Goal: Task Accomplishment & Management: Manage account settings

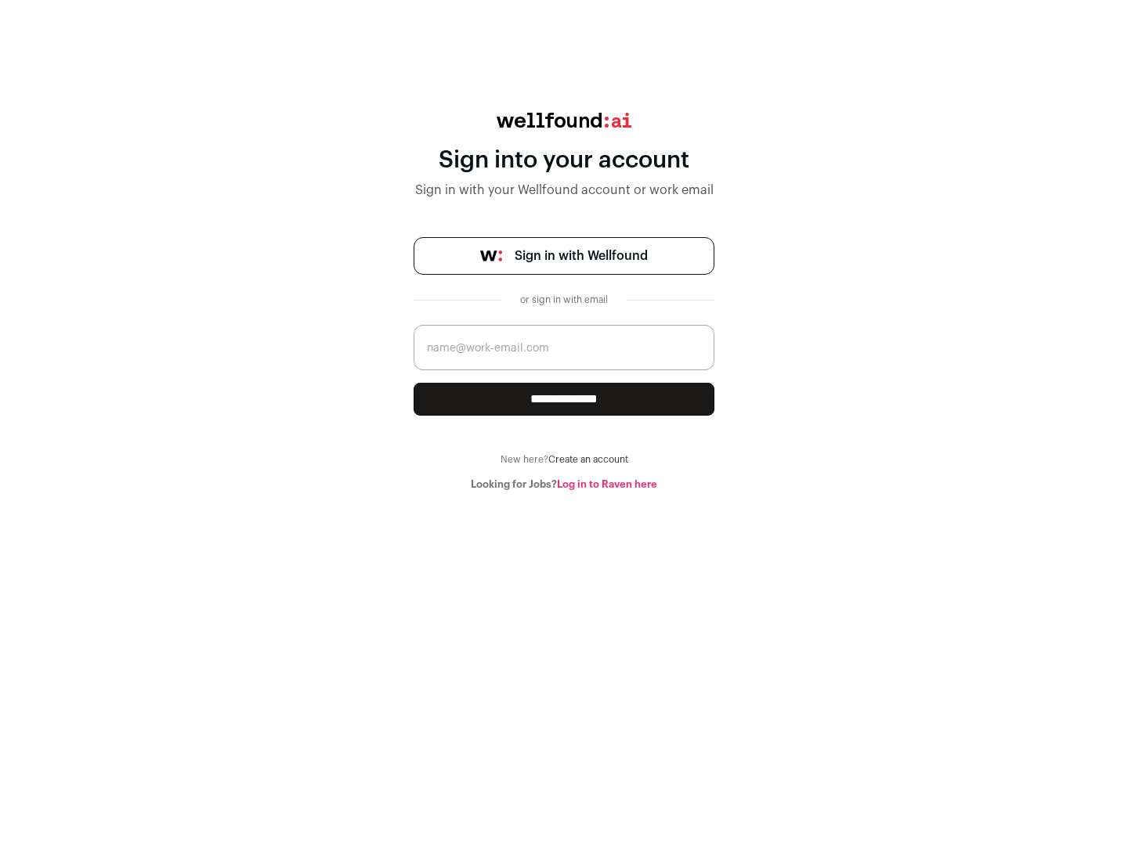
click at [580, 256] on span "Sign in with Wellfound" at bounding box center [581, 256] width 133 height 19
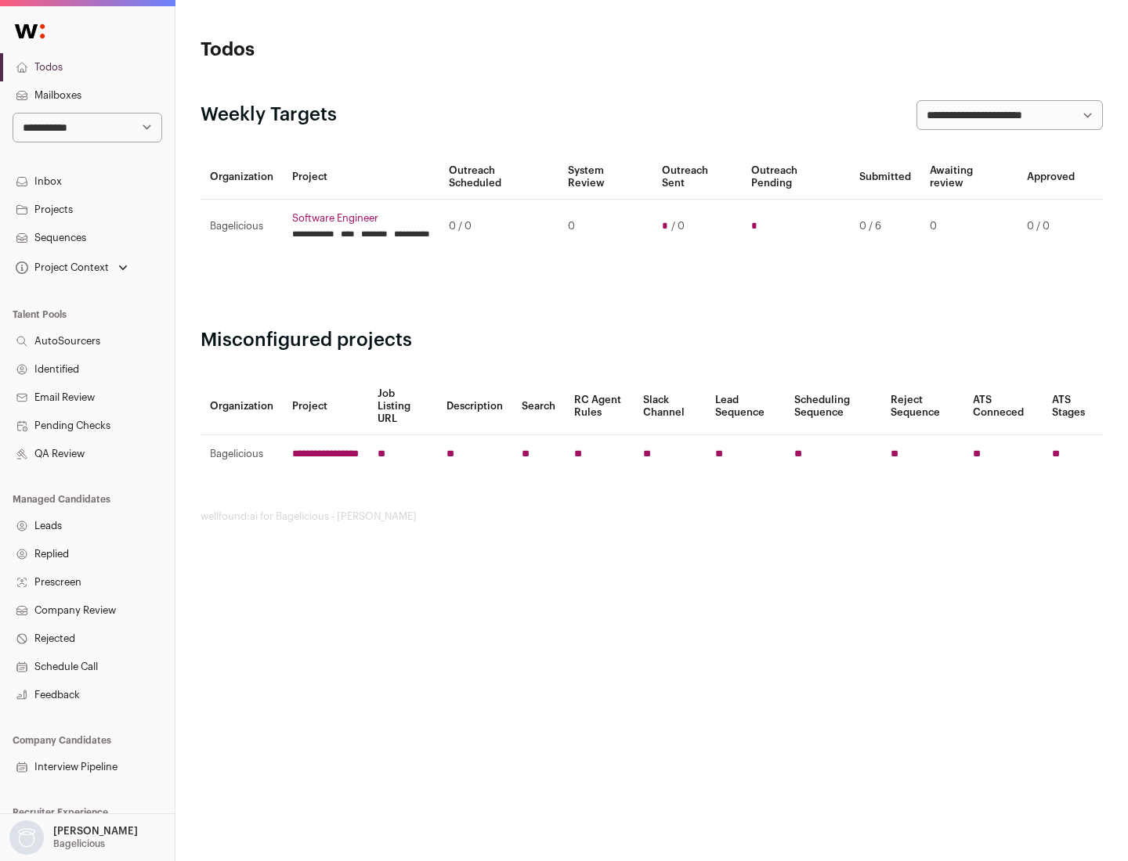
click at [87, 209] on link "Projects" at bounding box center [87, 210] width 175 height 28
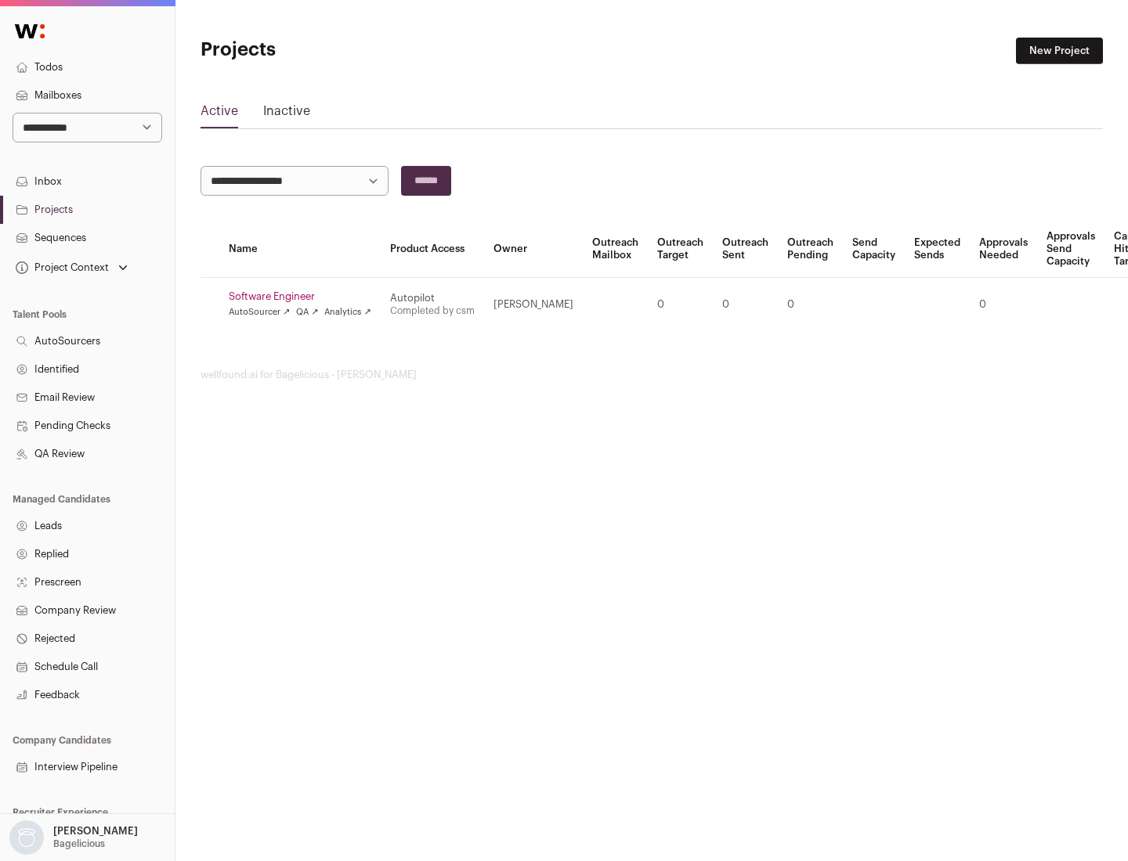
click at [305, 297] on link "Software Engineer" at bounding box center [300, 297] width 143 height 13
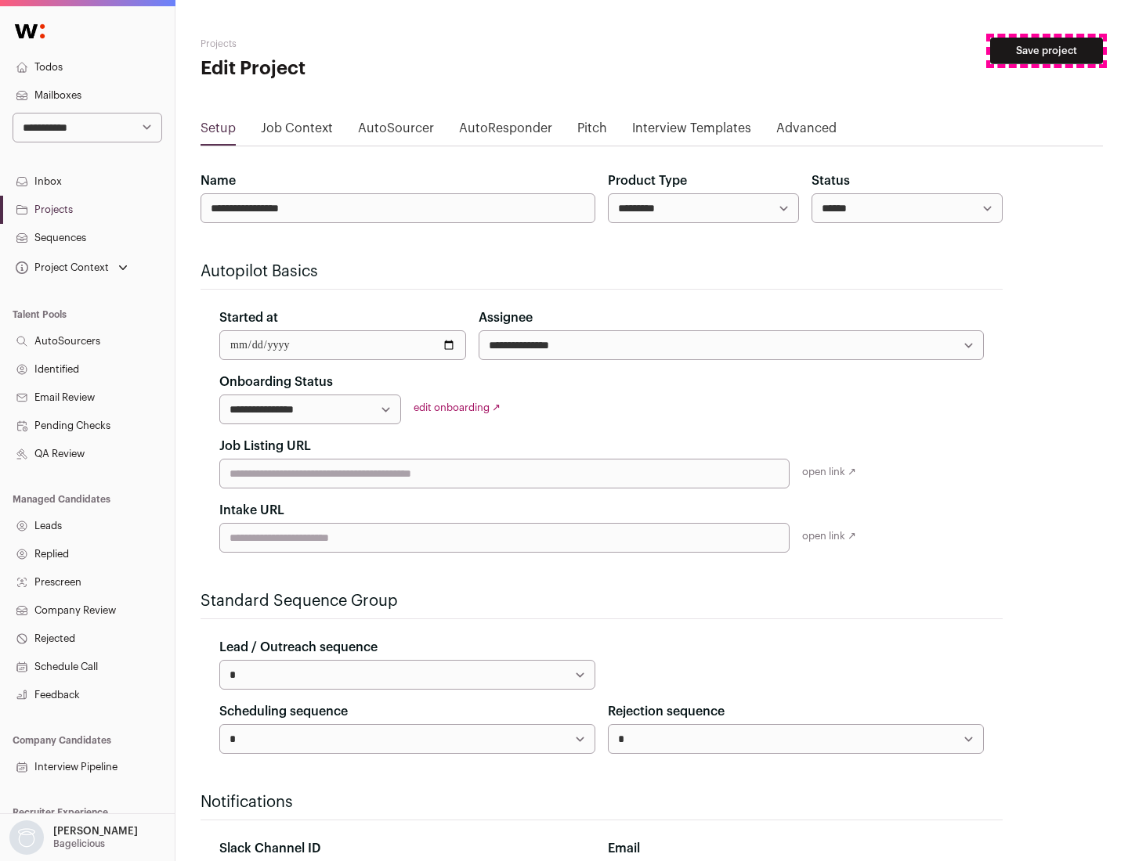
click at [1046, 51] on button "Save project" at bounding box center [1046, 51] width 113 height 27
